Goal: Information Seeking & Learning: Learn about a topic

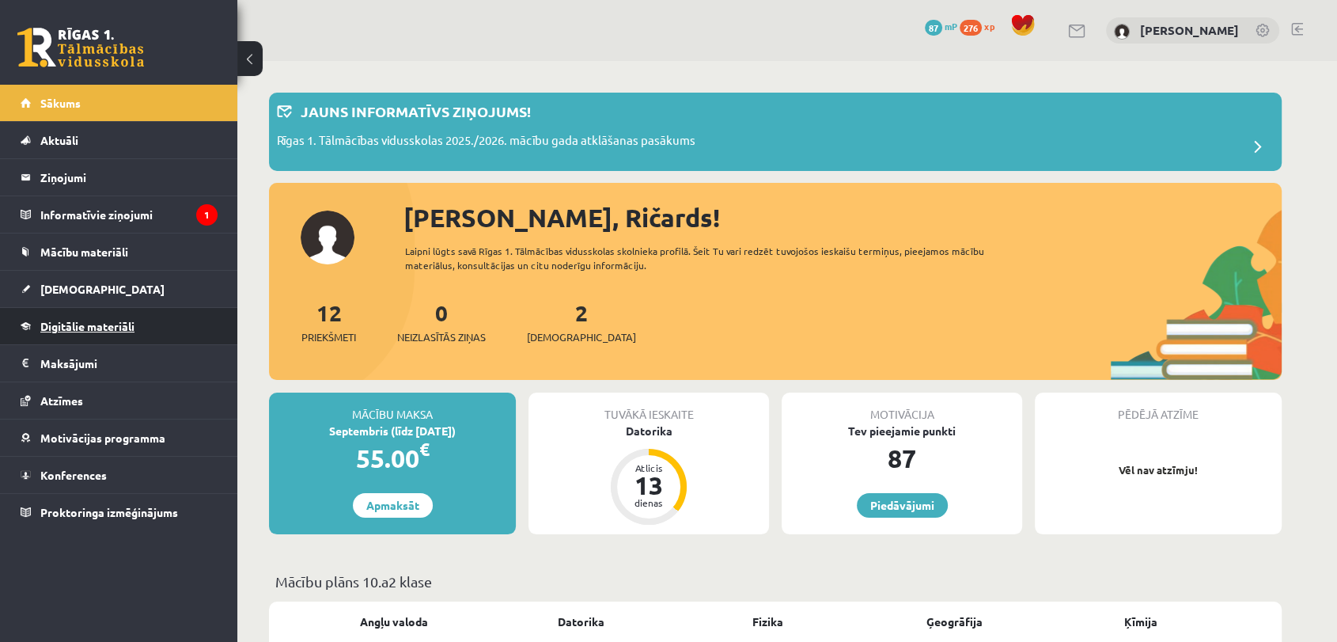
click at [154, 328] on link "Digitālie materiāli" at bounding box center [119, 326] width 197 height 36
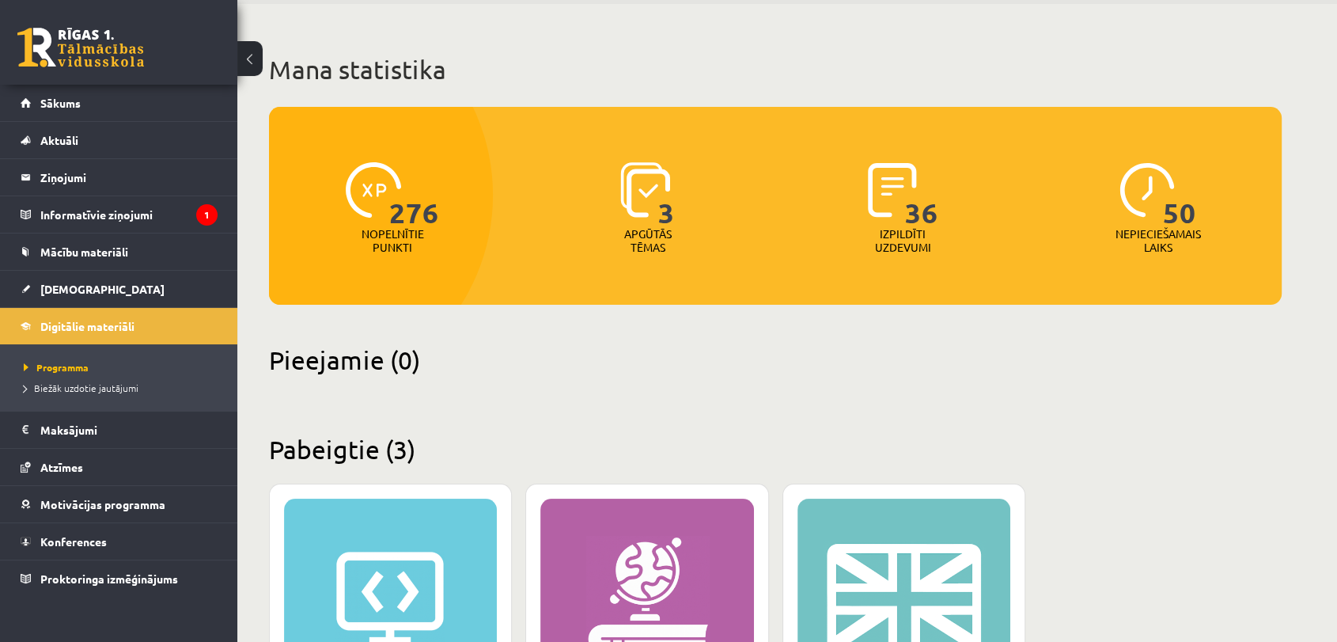
scroll to position [88, 0]
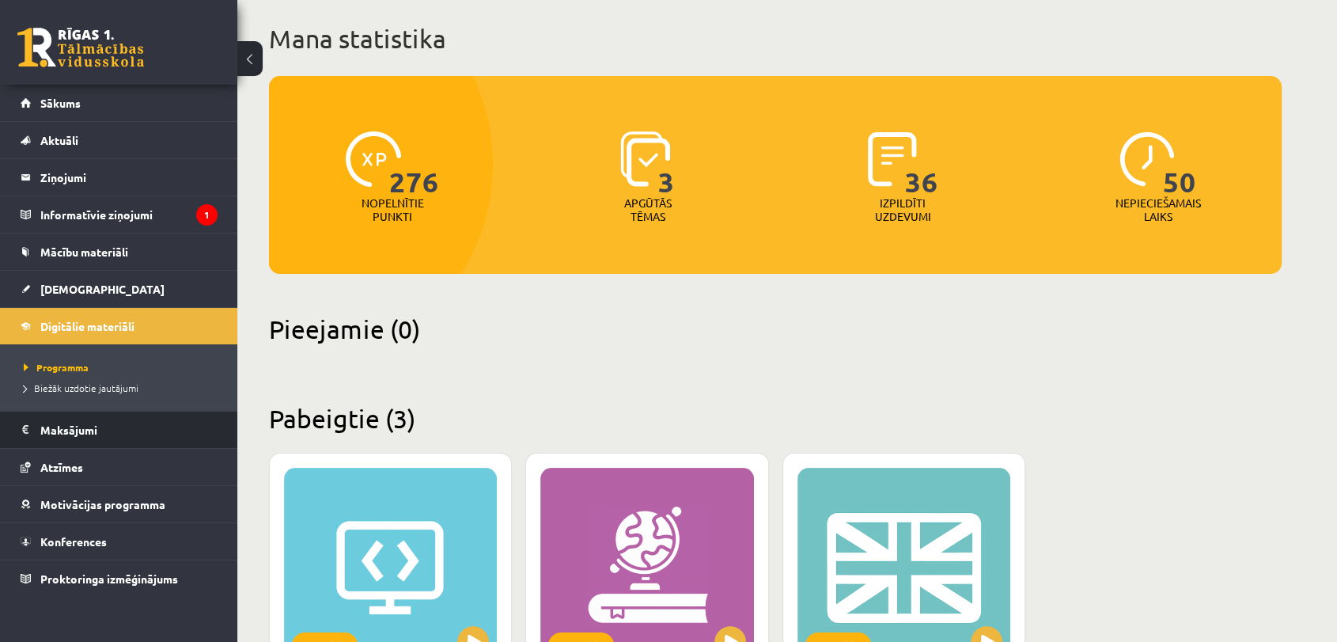
drag, startPoint x: 38, startPoint y: 395, endPoint x: 2, endPoint y: 419, distance: 43.9
drag, startPoint x: 2, startPoint y: 419, endPoint x: 239, endPoint y: 469, distance: 242.6
click at [239, 469] on div "Mana statistika 276 Nopelnītie punkti 3 Apgūtās tēmas 36 Izpildīti uzdevumi 50 …" at bounding box center [775, 484] width 1076 height 1022
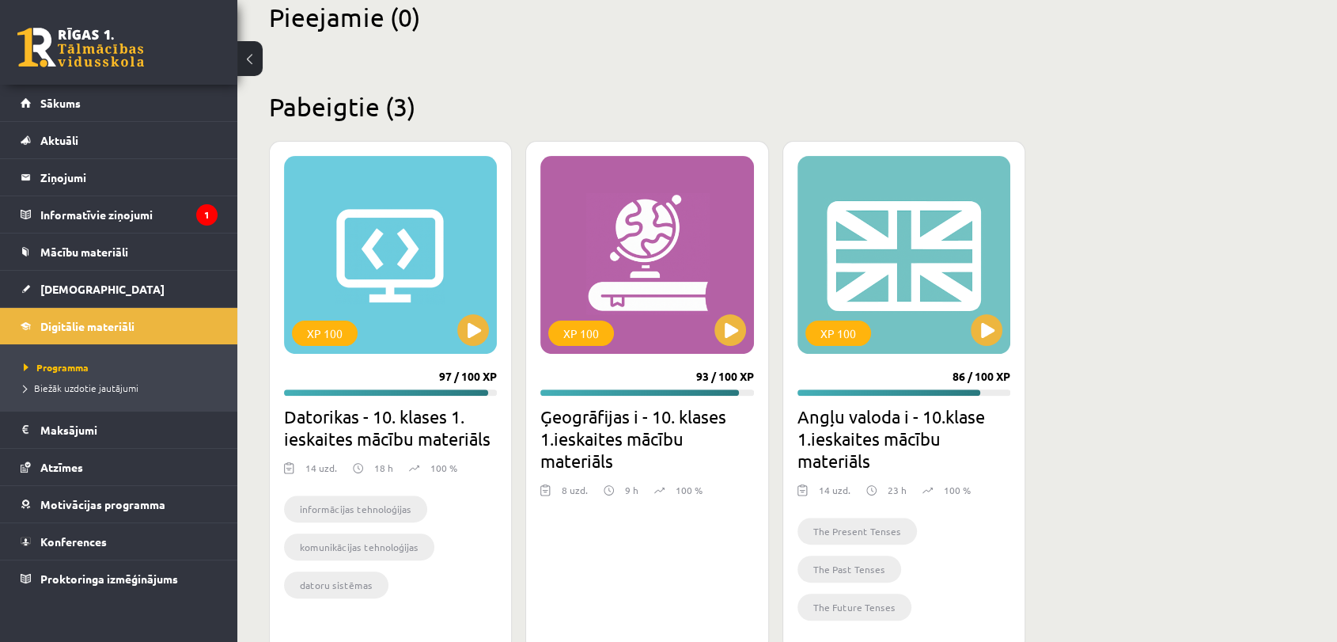
scroll to position [441, 0]
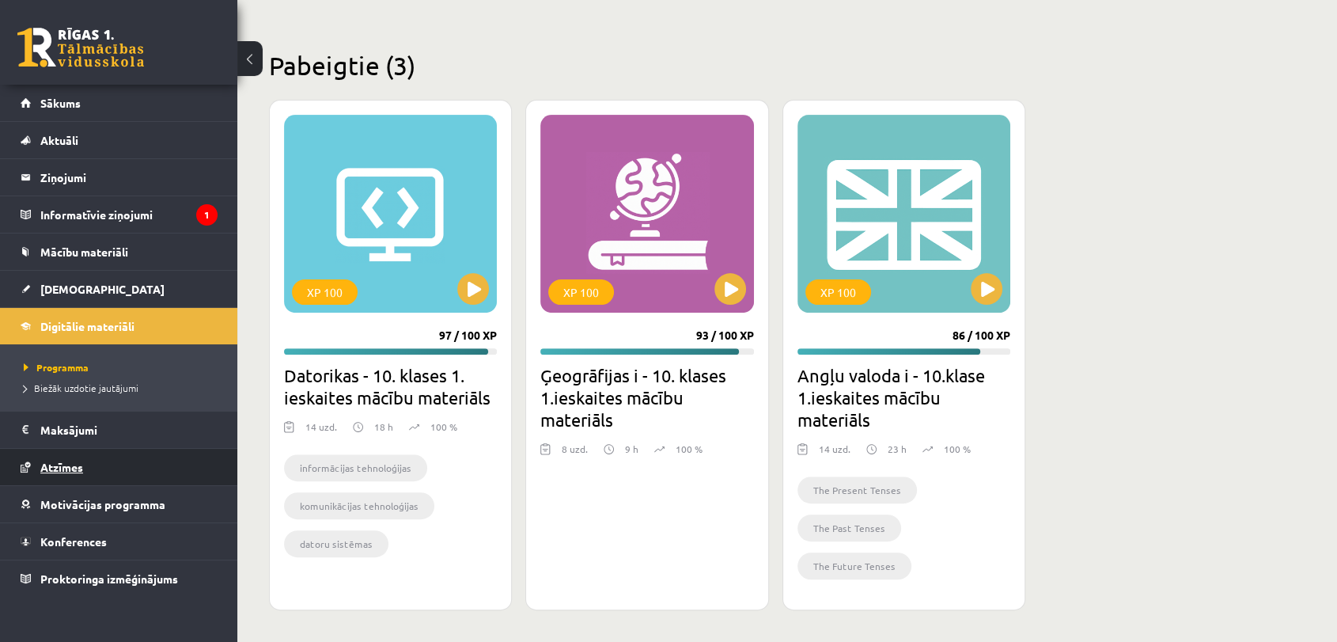
click at [57, 453] on link "Atzīmes" at bounding box center [119, 467] width 197 height 36
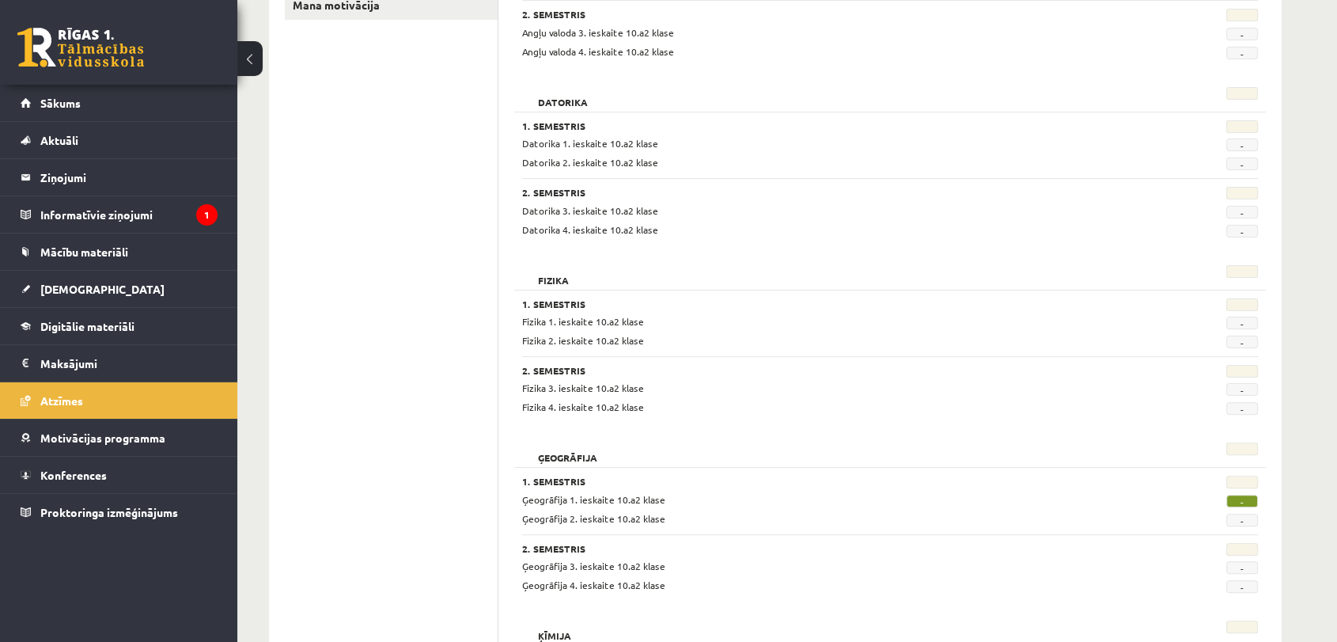
scroll to position [439, 0]
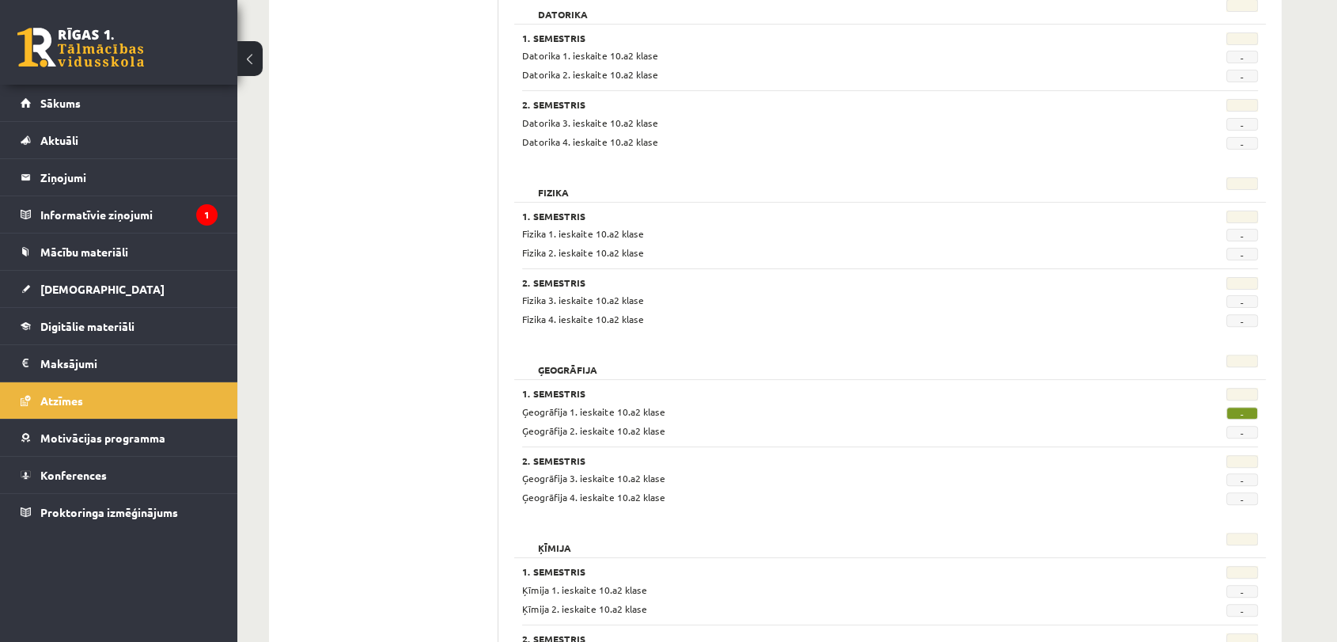
click at [1230, 415] on span "-" at bounding box center [1242, 413] width 32 height 13
click at [1241, 412] on span "-" at bounding box center [1242, 413] width 32 height 13
click at [916, 392] on h3 "1. Semestris" at bounding box center [826, 393] width 609 height 11
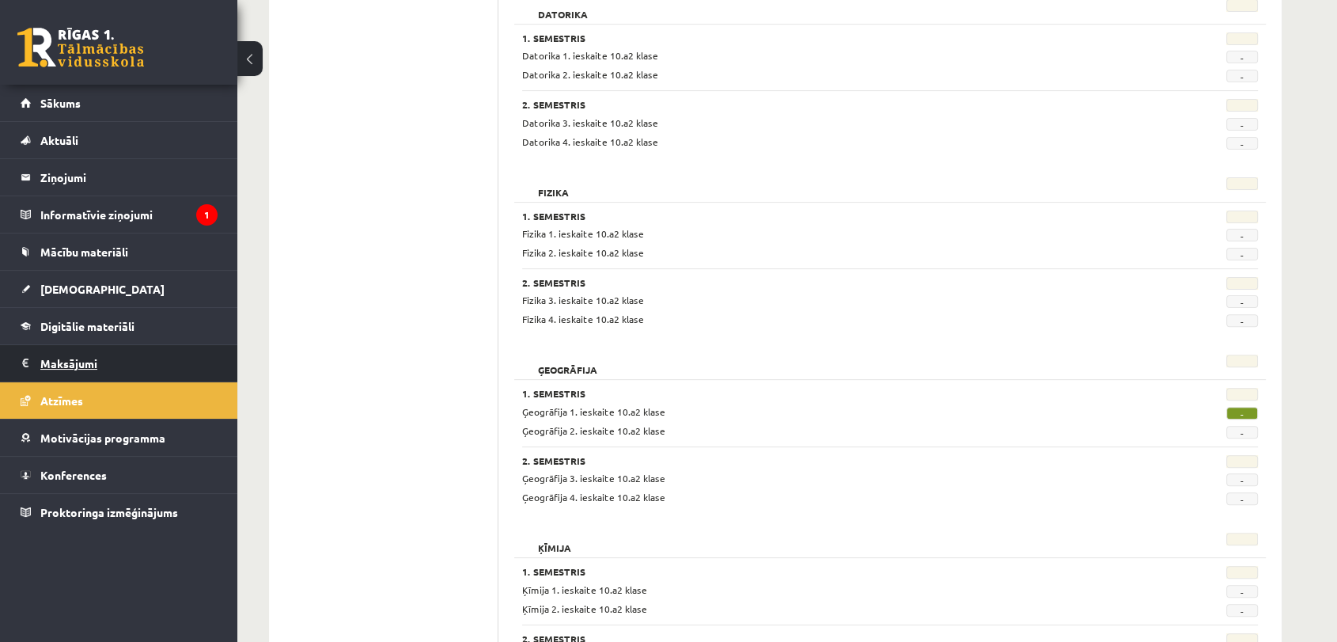
click at [126, 369] on legend "Maksājumi 0" at bounding box center [128, 363] width 177 height 36
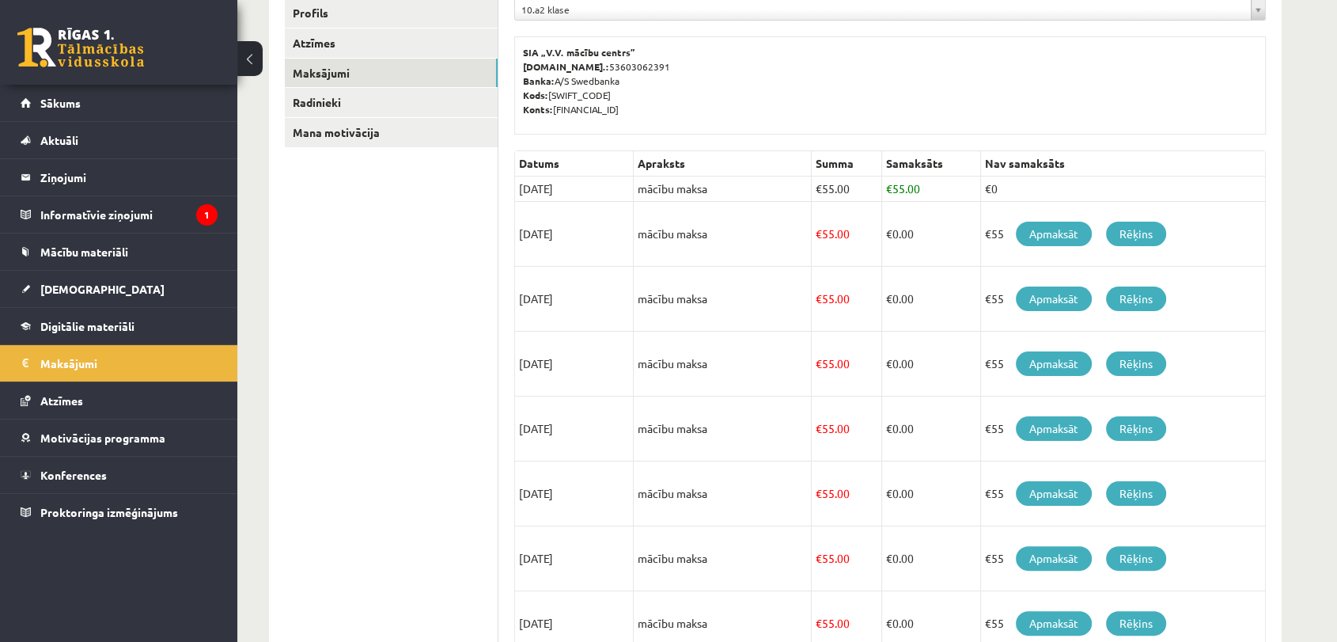
scroll to position [263, 0]
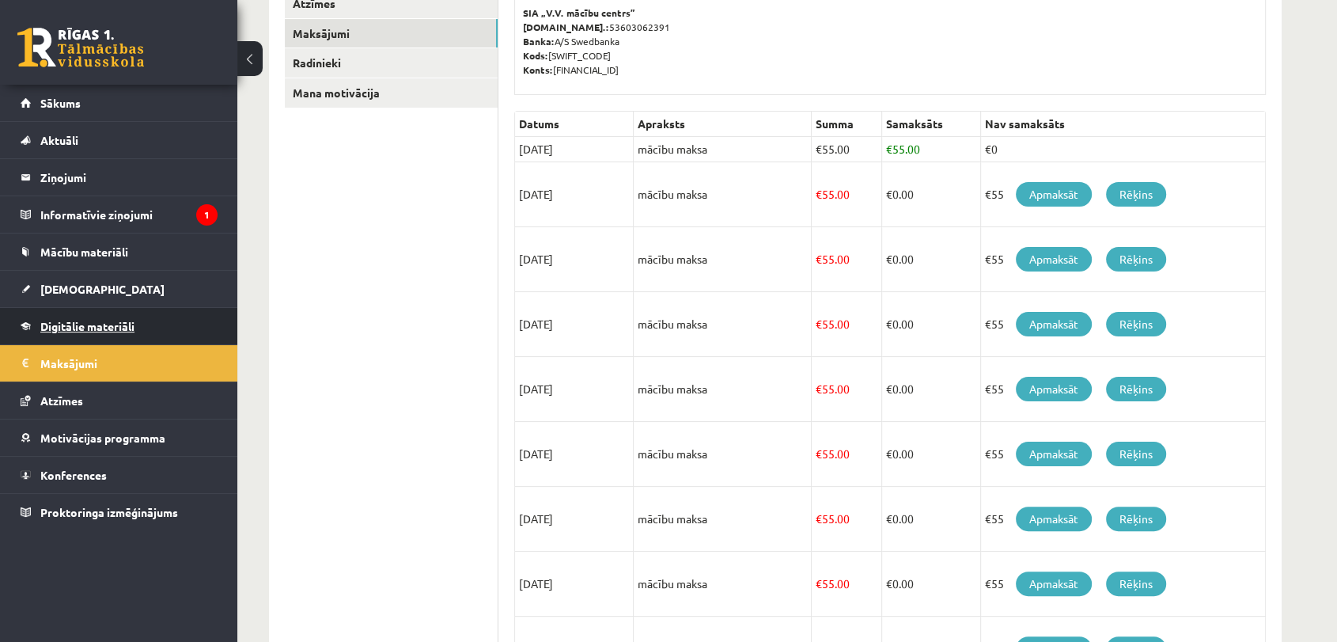
click at [109, 330] on span "Digitālie materiāli" at bounding box center [87, 326] width 94 height 14
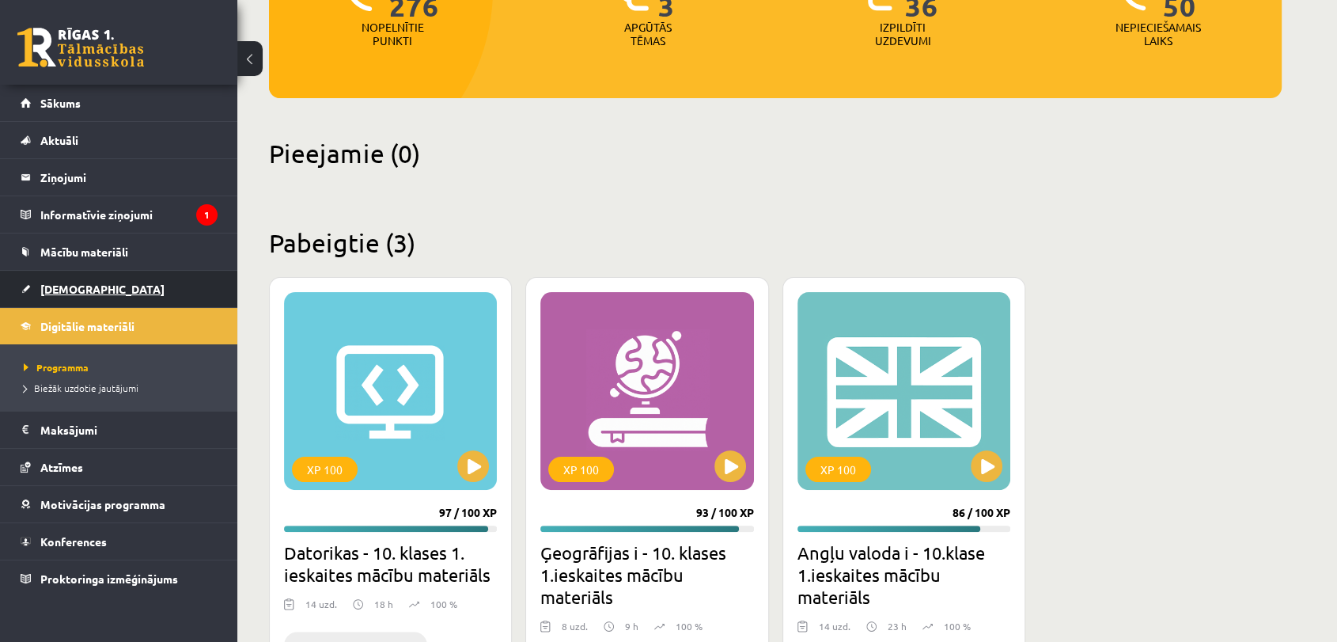
click at [93, 299] on link "[DEMOGRAPHIC_DATA]" at bounding box center [119, 289] width 197 height 36
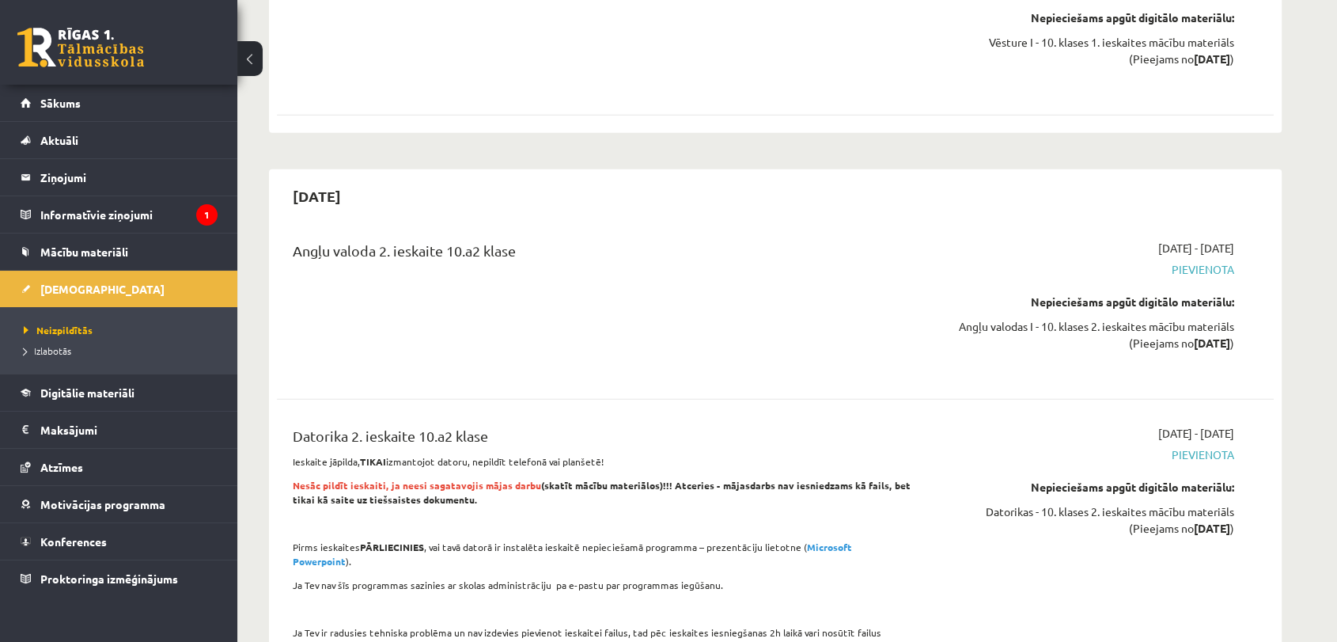
scroll to position [4483, 0]
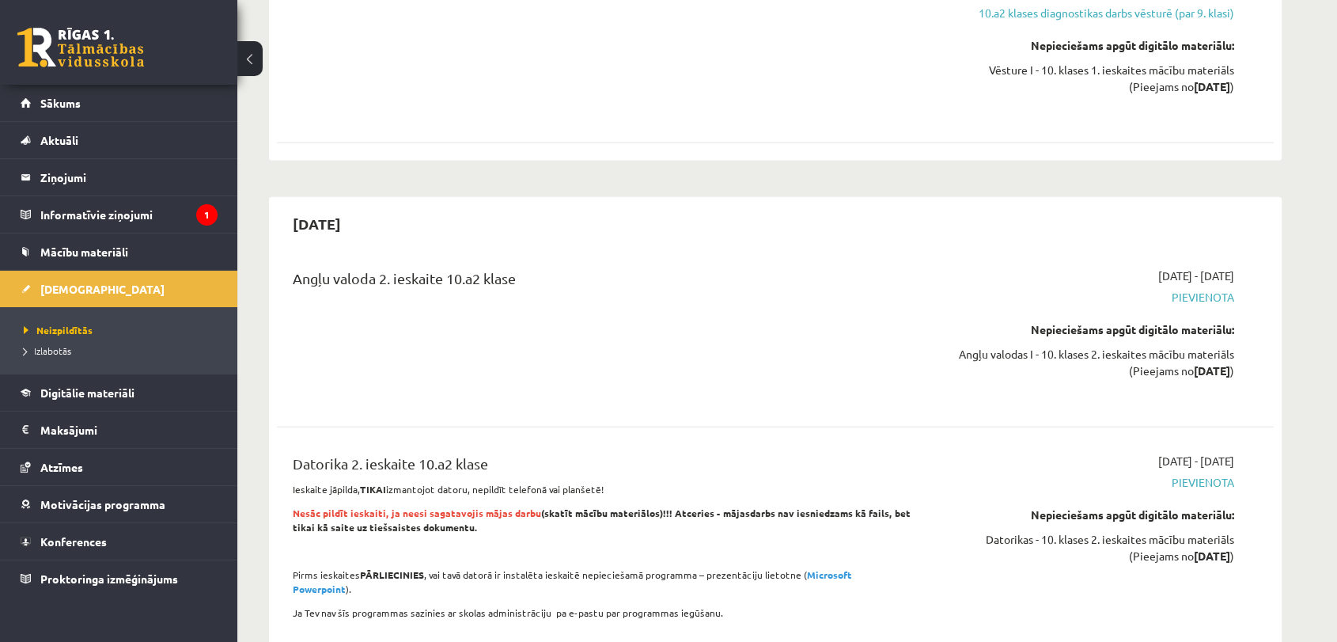
drag, startPoint x: 641, startPoint y: 449, endPoint x: 587, endPoint y: 375, distance: 91.2
click at [587, 375] on div "Angļu valoda 2. ieskaite 10.a2 klase 2025-11-01 - 2025-11-15 Pievienota Nepieci…" at bounding box center [775, 334] width 997 height 165
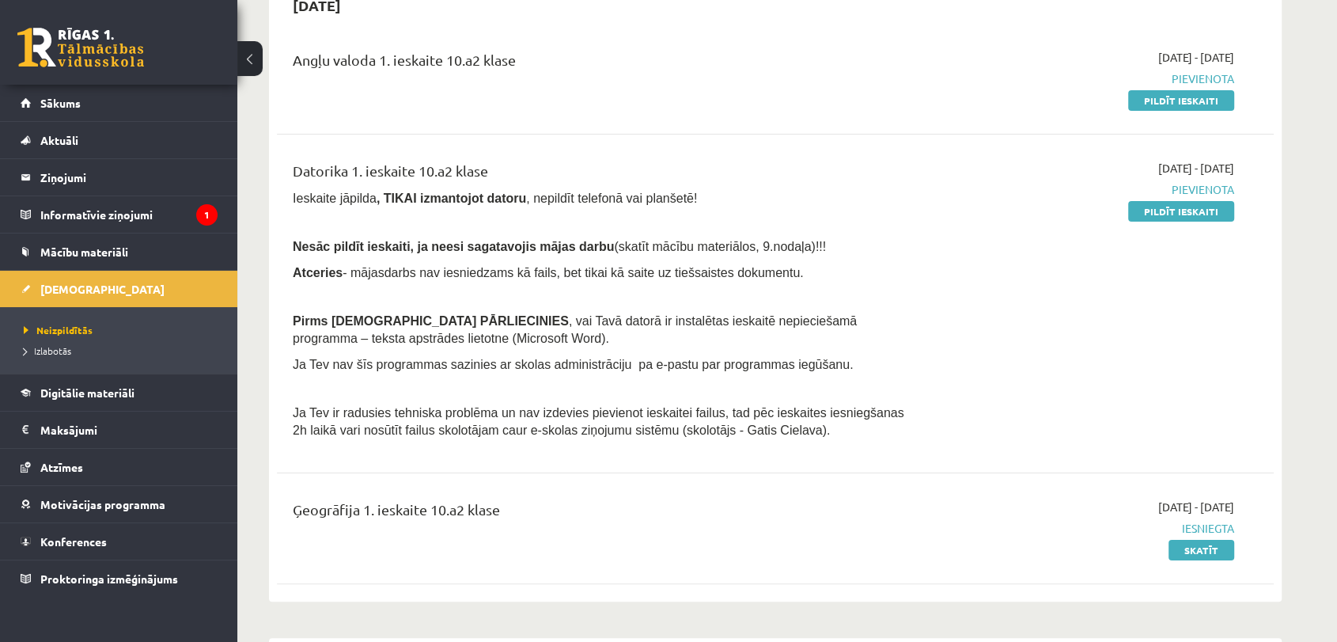
scroll to position [0, 0]
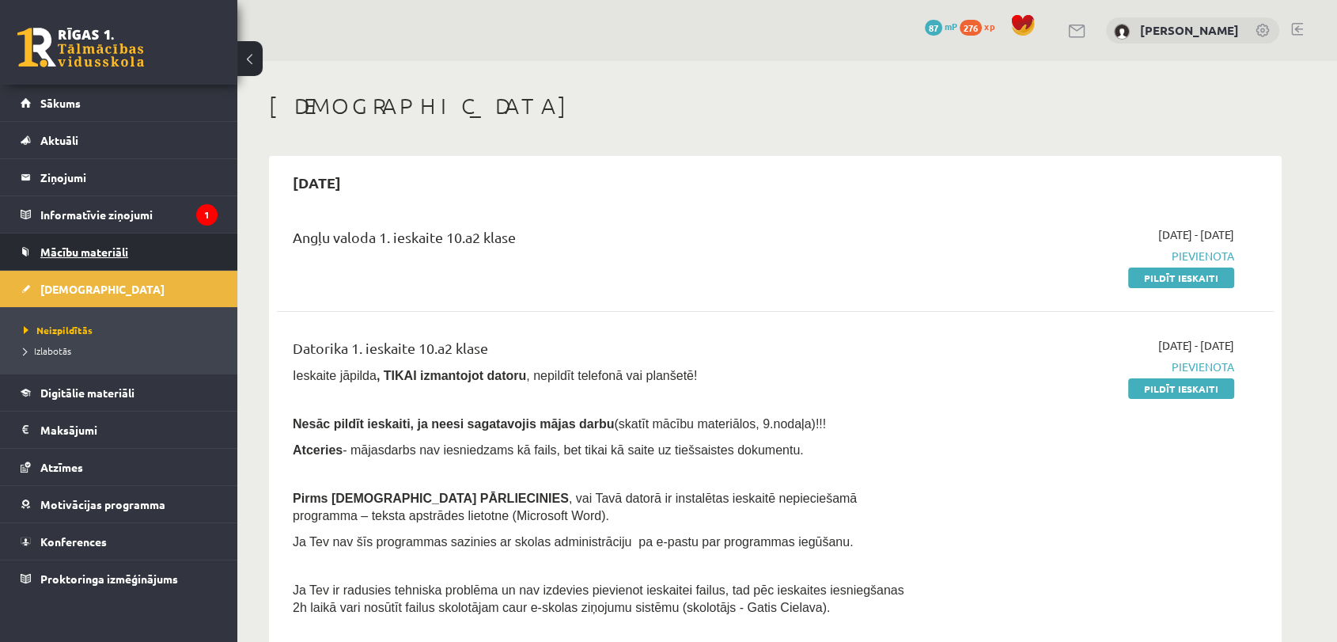
click at [33, 241] on link "Mācību materiāli" at bounding box center [119, 251] width 197 height 36
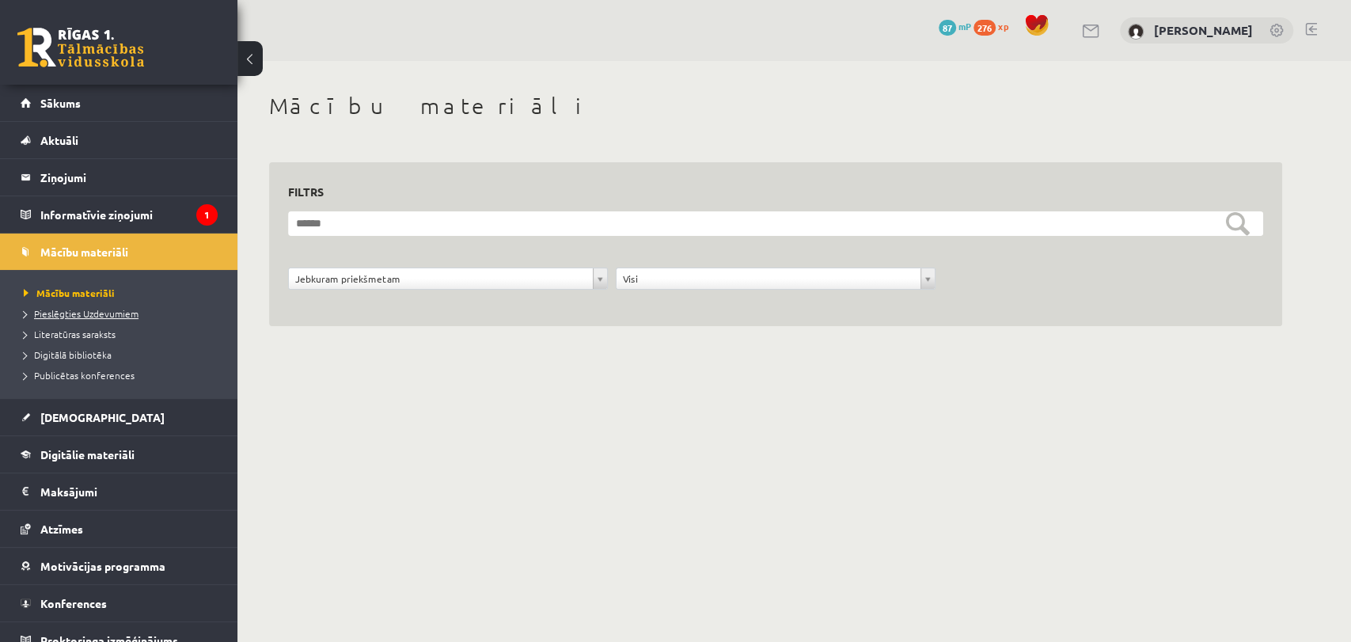
click at [112, 310] on span "Pieslēgties Uzdevumiem" at bounding box center [81, 313] width 115 height 13
click at [76, 336] on span "Literatūras saraksts" at bounding box center [70, 334] width 92 height 13
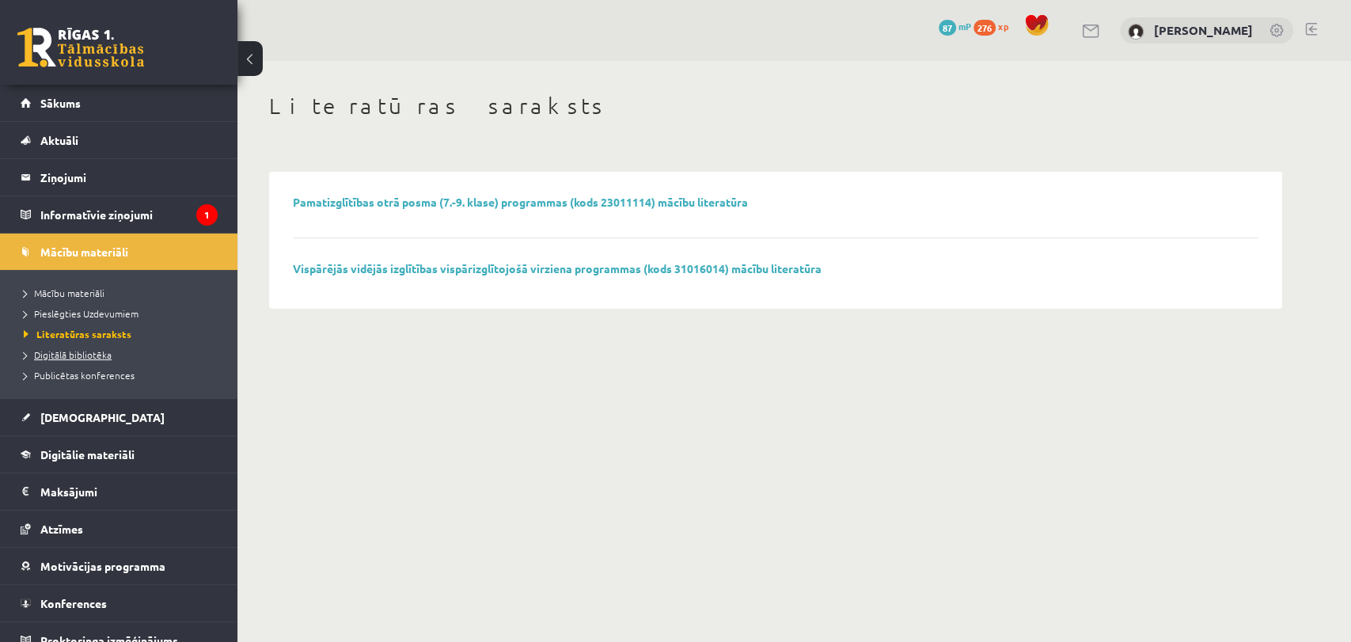
click at [71, 356] on span "Digitālā bibliotēka" at bounding box center [68, 354] width 88 height 13
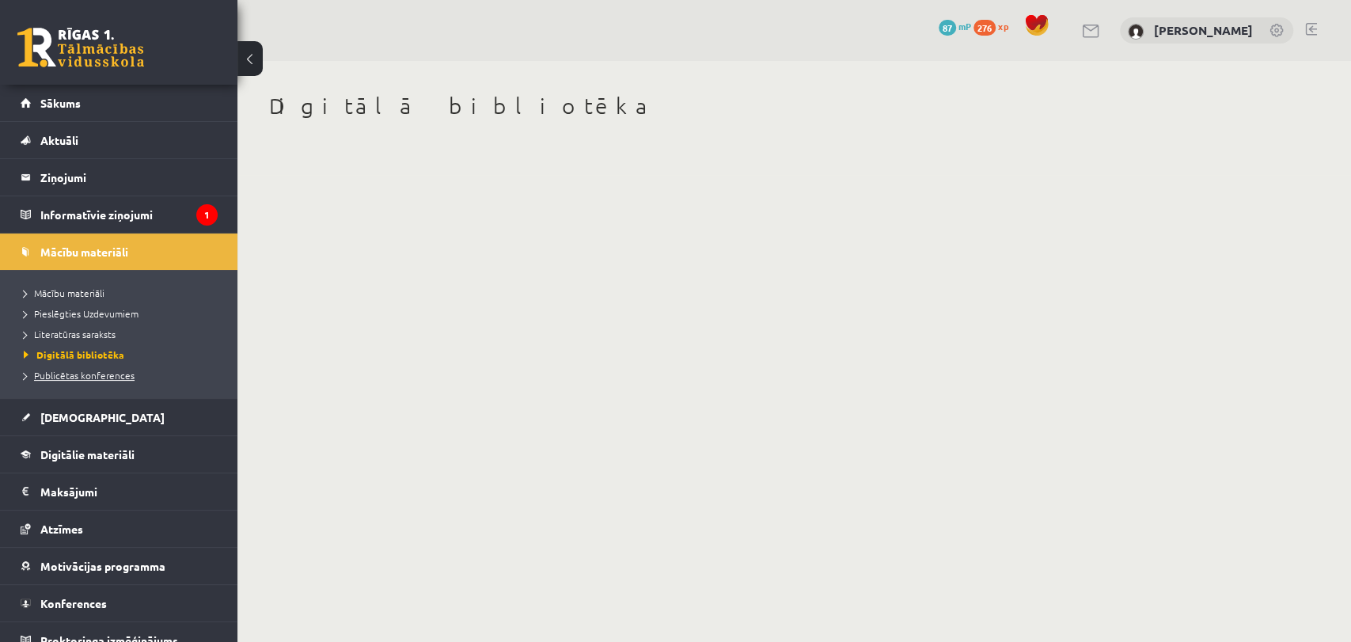
click at [76, 373] on span "Publicētas konferences" at bounding box center [79, 375] width 111 height 13
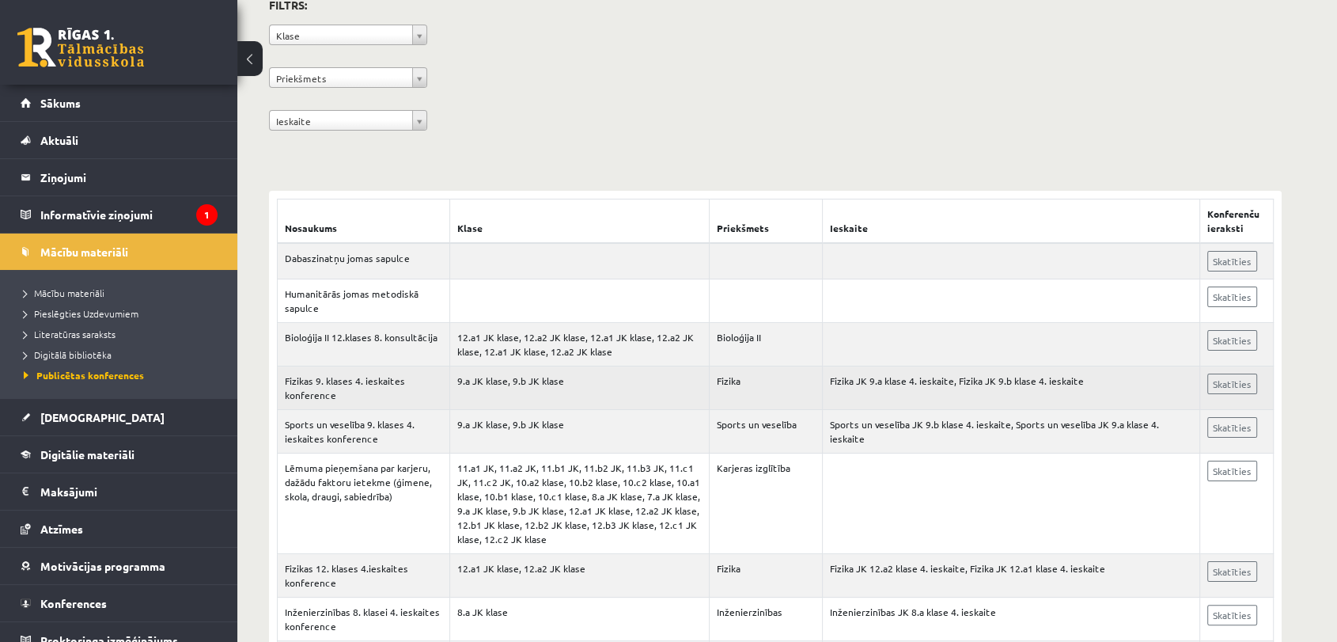
scroll to position [176, 0]
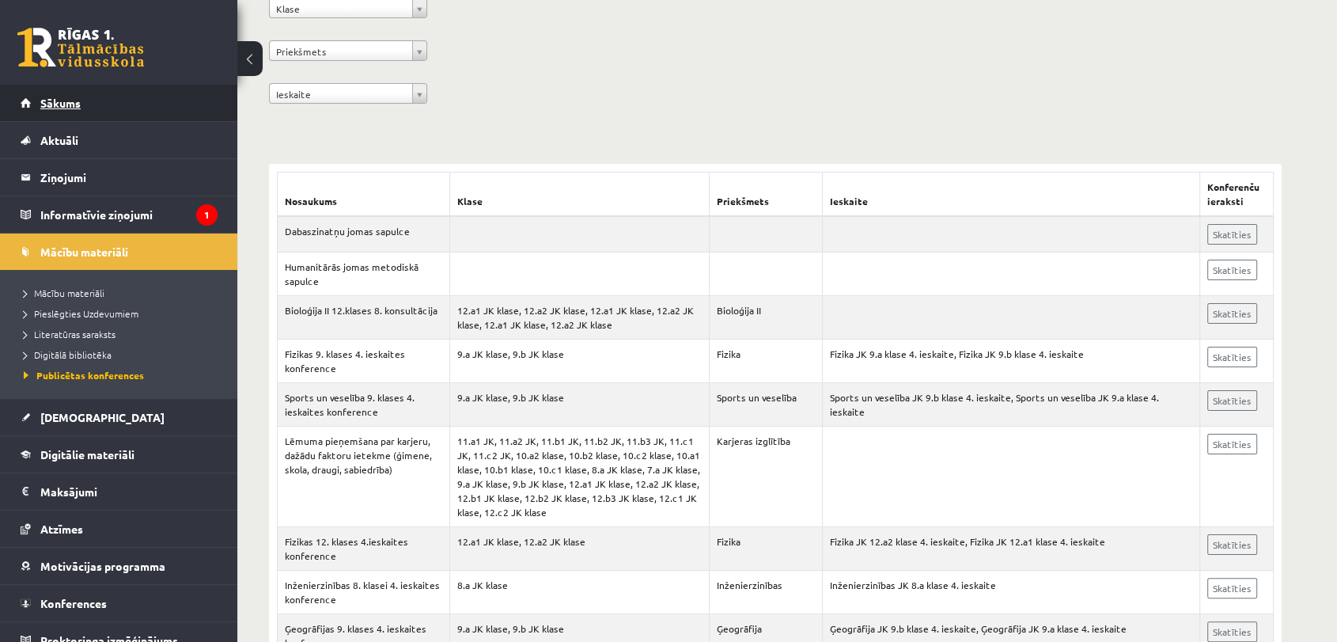
click at [44, 105] on span "Sākums" at bounding box center [60, 103] width 40 height 14
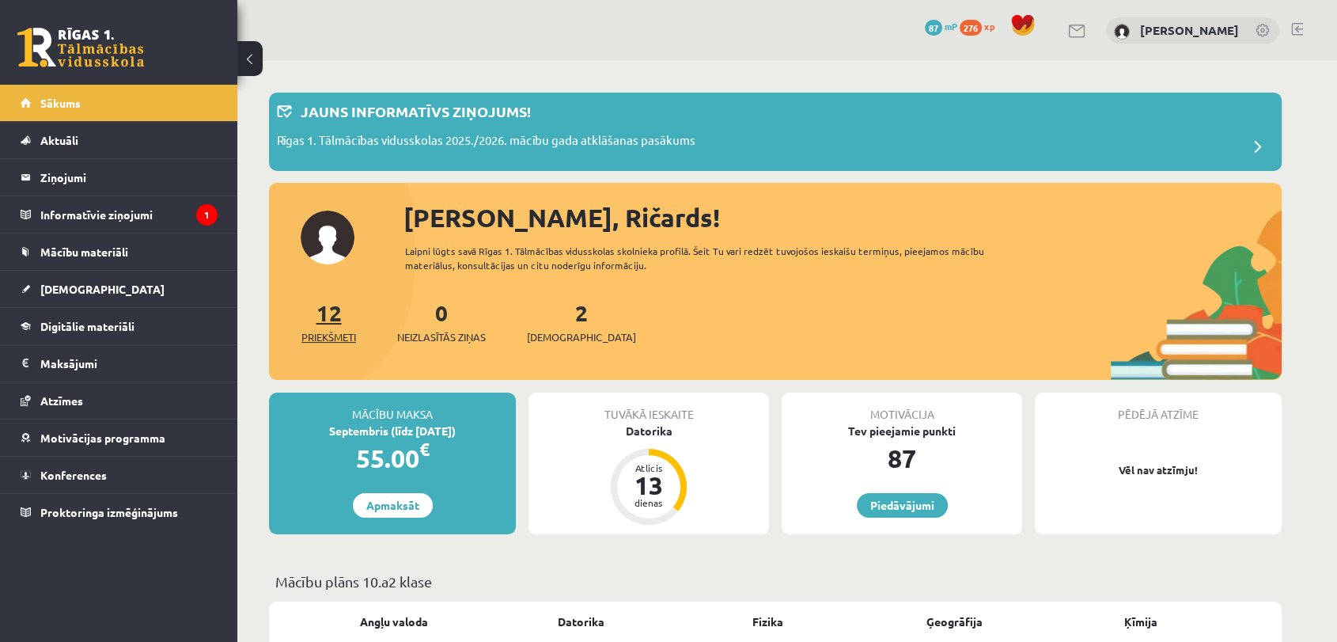
click at [325, 343] on span "Priekšmeti" at bounding box center [328, 337] width 55 height 16
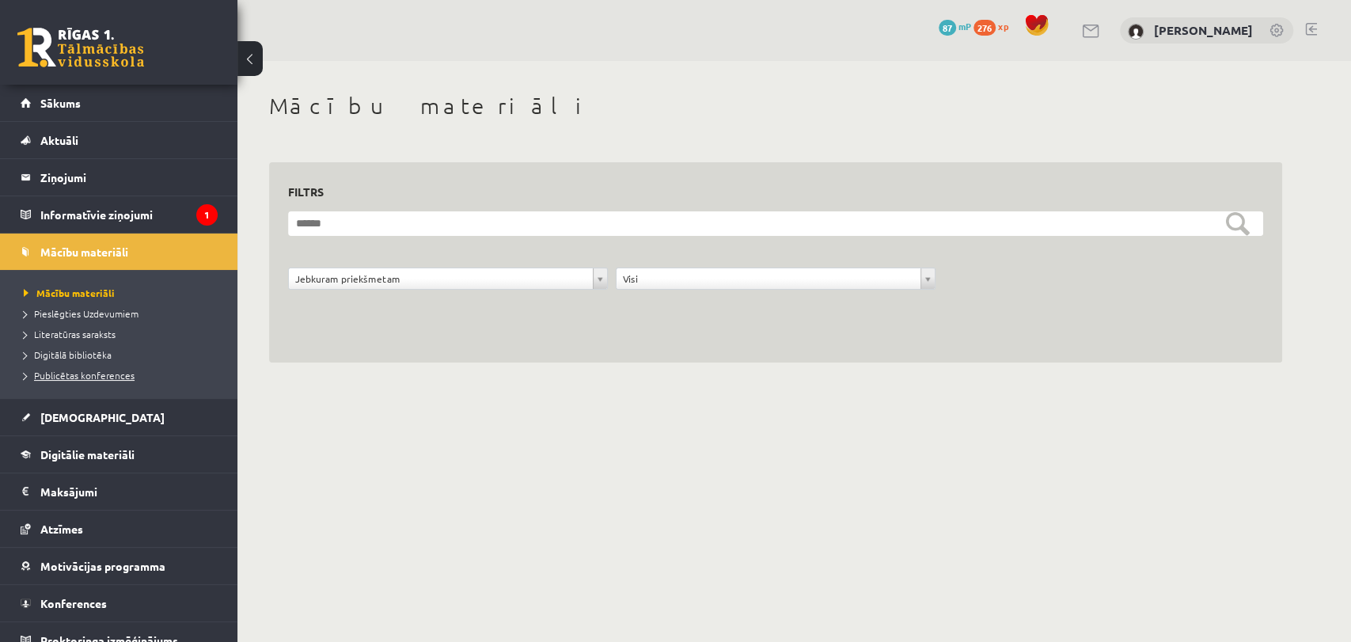
drag, startPoint x: 140, startPoint y: 389, endPoint x: 92, endPoint y: 375, distance: 50.1
click at [141, 389] on ul "Mācību materiāli Pieslēgties Uzdevumiem Literatūras saraksts Digitālā bibliotēk…" at bounding box center [118, 334] width 237 height 128
drag, startPoint x: 237, startPoint y: 488, endPoint x: 9, endPoint y: 447, distance: 232.3
click at [203, 487] on body "0 Dāvanas 87 mP 276 xp Ričards Stepiņš Sākums Aktuāli Kā mācīties eSKOLĀ Kontak…" at bounding box center [675, 321] width 1351 height 642
click at [6, 447] on li "Digitālie materiāli Programma Biežāk uzdotie jautājumi" at bounding box center [118, 454] width 237 height 38
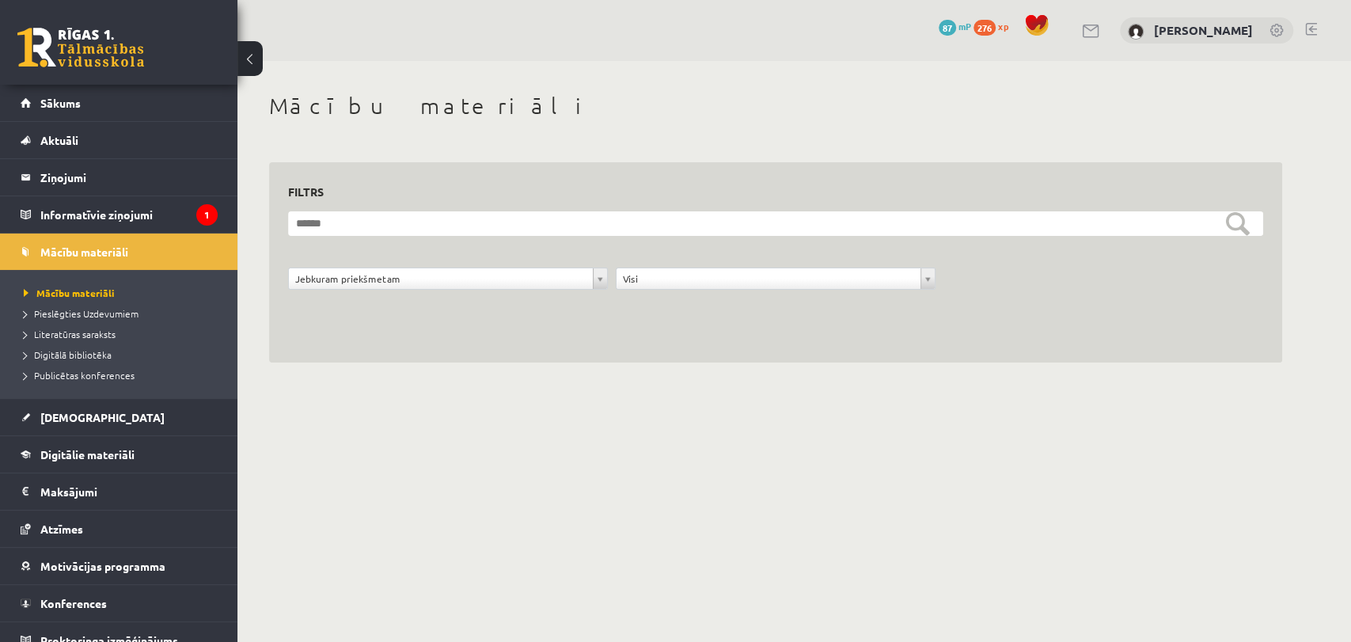
click at [309, 503] on body "0 Dāvanas 87 mP 276 xp Ričards Stepiņš Sākums Aktuāli Kā mācīties eSKOLĀ Kontak…" at bounding box center [675, 321] width 1351 height 642
click at [101, 102] on link "Sākums" at bounding box center [119, 103] width 197 height 36
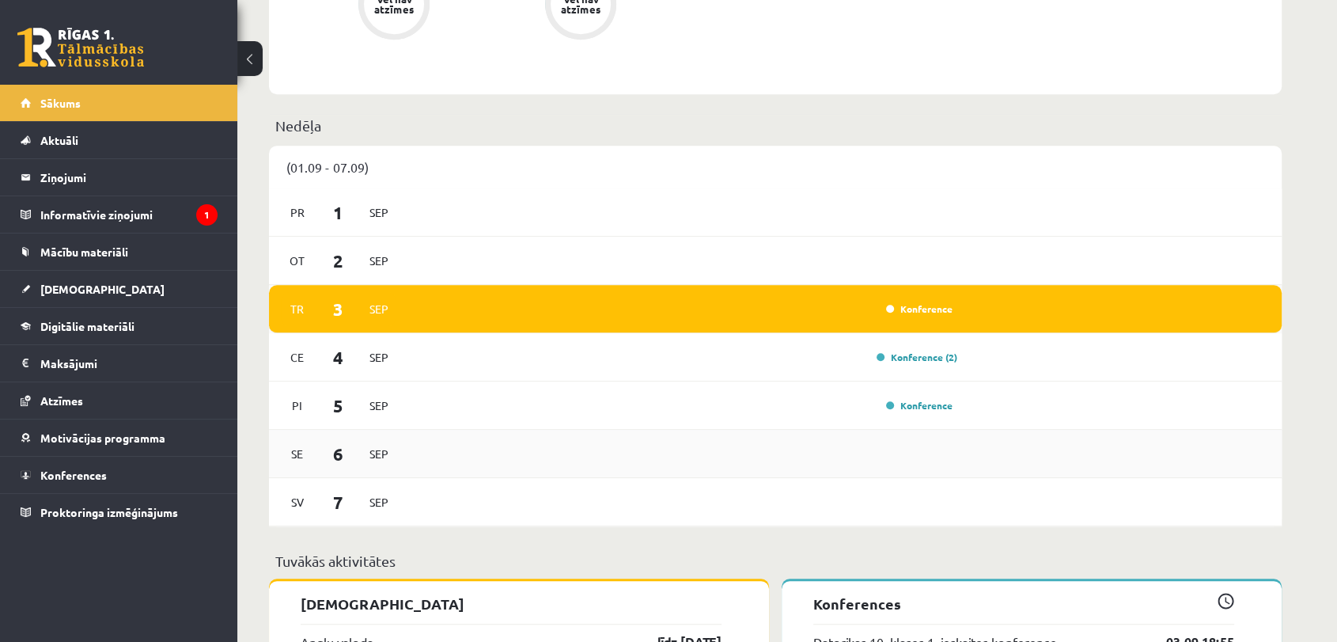
scroll to position [967, 0]
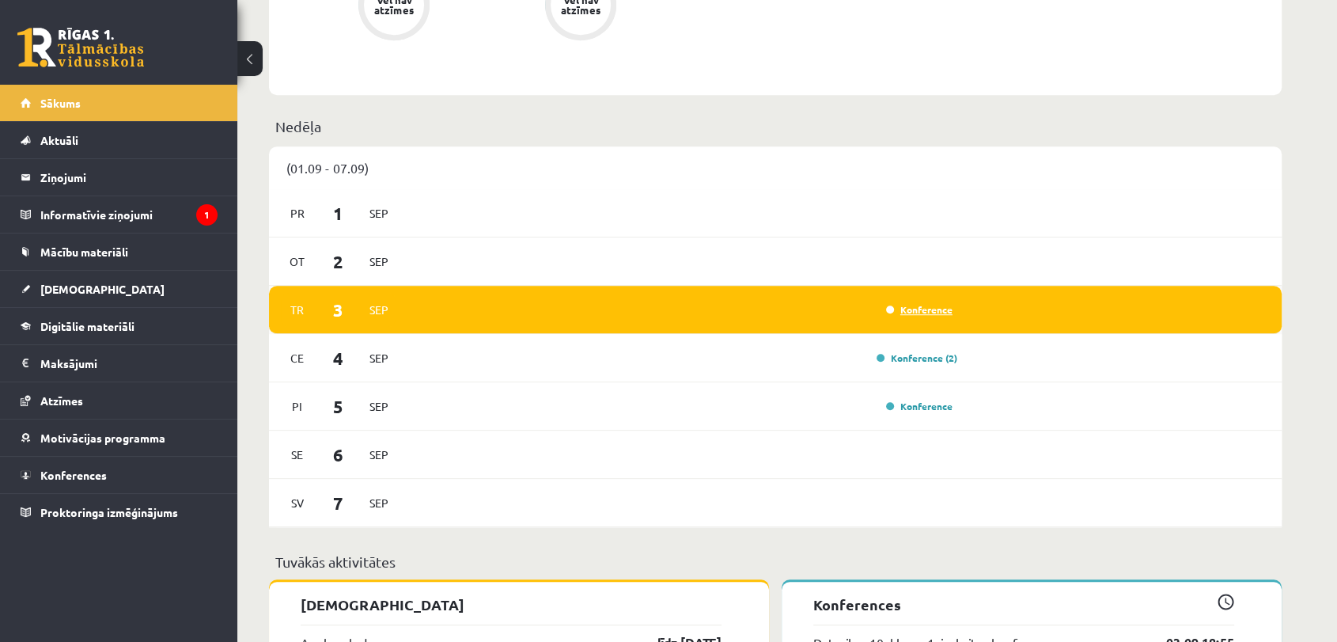
click at [938, 313] on link "Konference" at bounding box center [919, 309] width 66 height 13
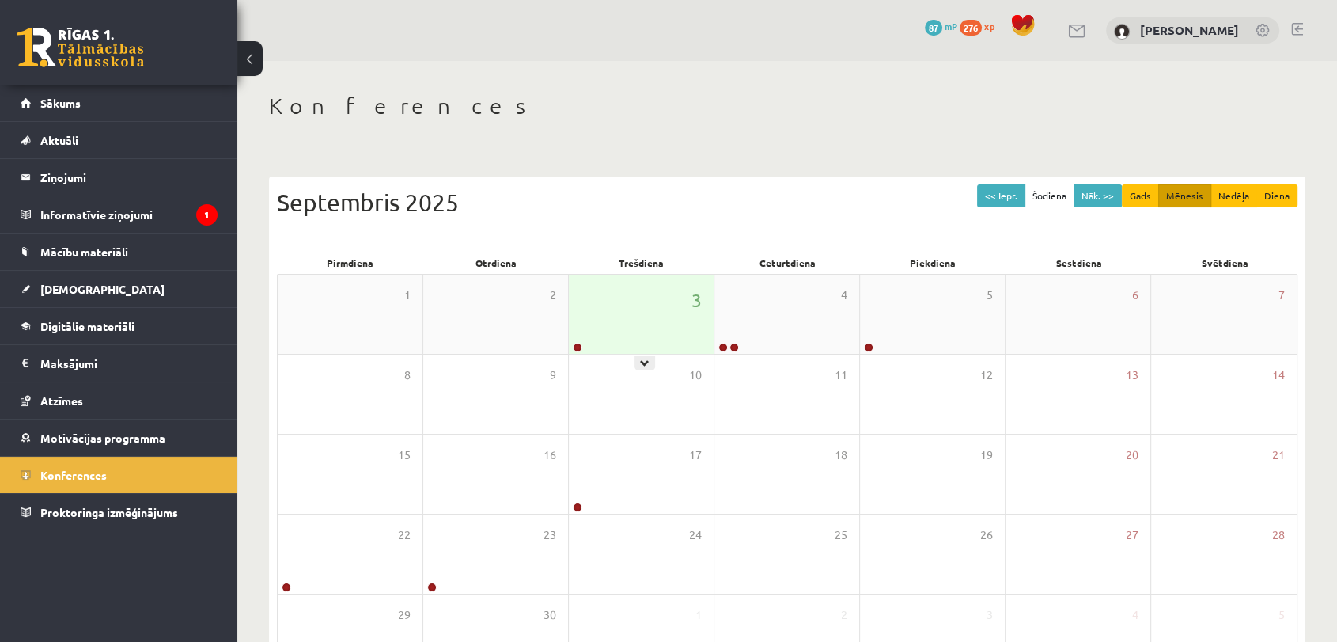
click at [643, 332] on div "3" at bounding box center [641, 314] width 145 height 79
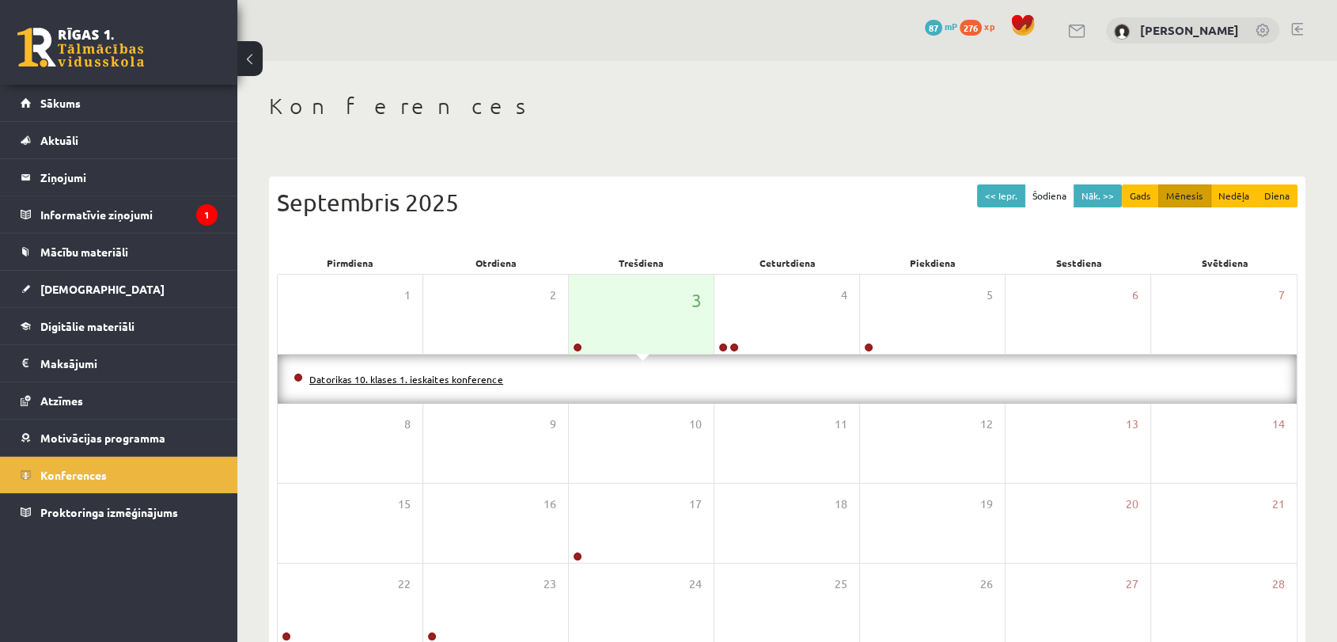
click at [487, 379] on link "Datorikas 10. klases 1. ieskaites konference" at bounding box center [406, 379] width 194 height 13
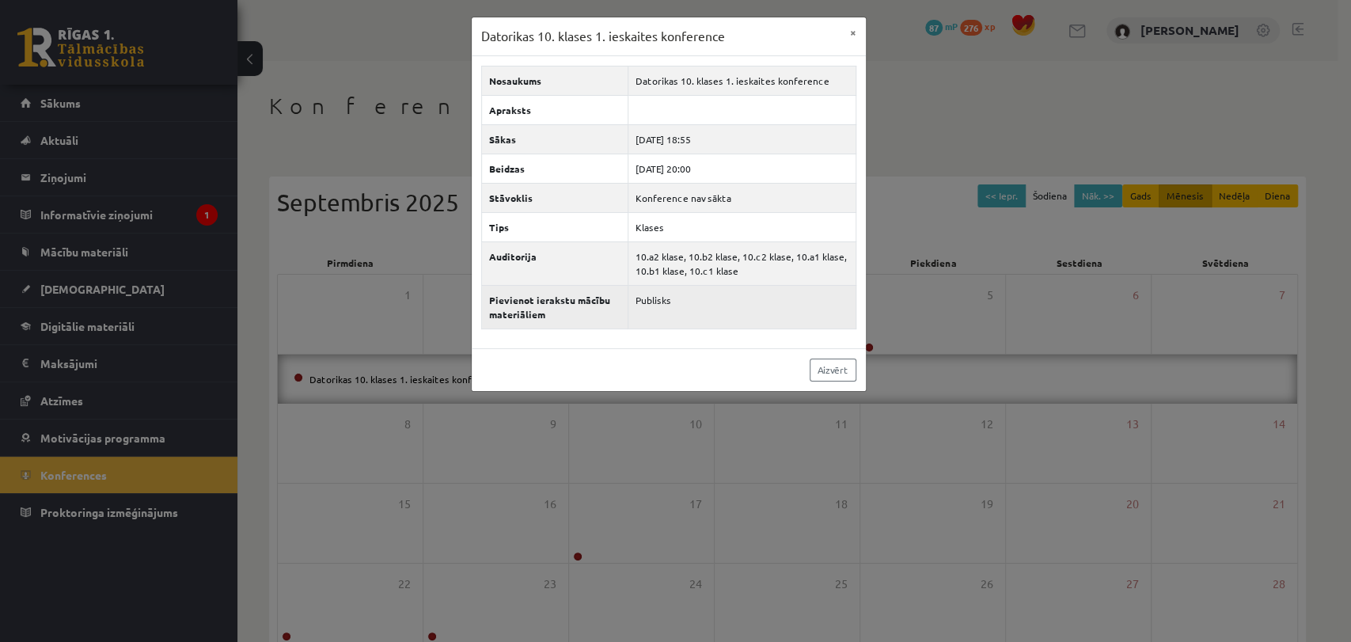
click at [544, 306] on th "Pievienot ierakstu mācību materiāliem" at bounding box center [555, 307] width 146 height 44
click at [556, 309] on th "Pievienot ierakstu mācību materiāliem" at bounding box center [555, 307] width 146 height 44
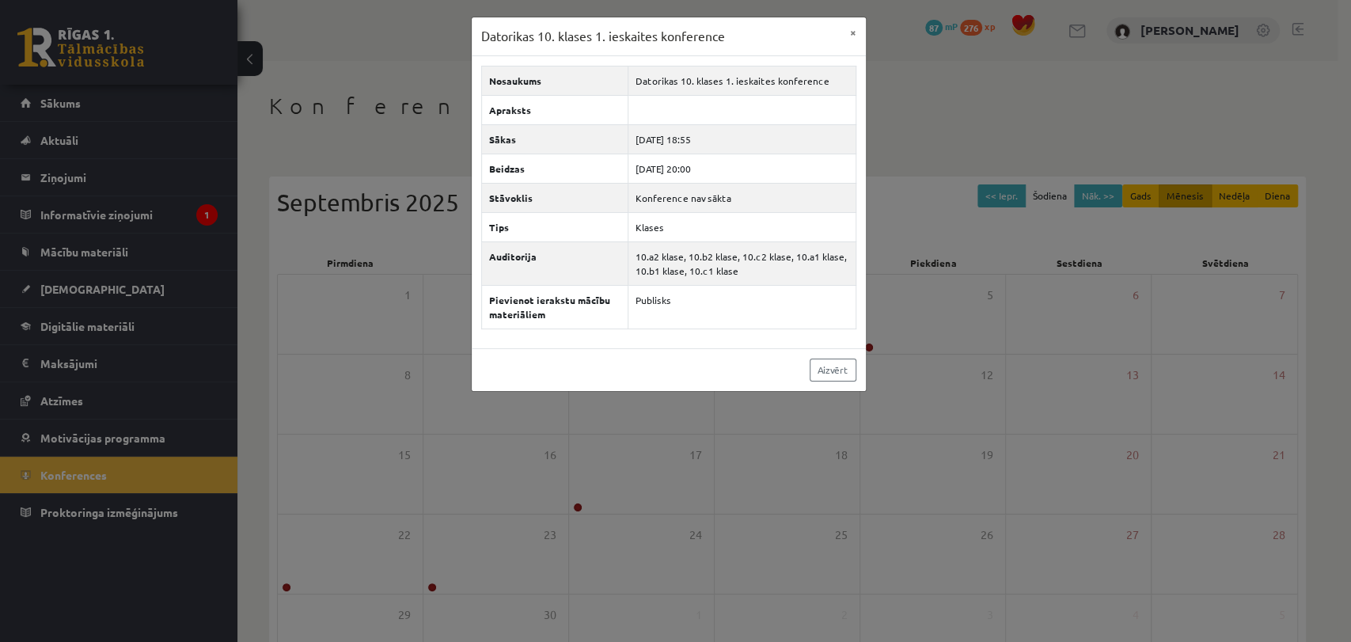
drag, startPoint x: 1093, startPoint y: 58, endPoint x: 1082, endPoint y: 95, distance: 38.6
click at [1094, 58] on div "Datorikas 10. klases 1. ieskaites konference × Nosaukums Datorikas 10. klases 1…" at bounding box center [675, 321] width 1351 height 642
